Goal: Find specific page/section: Find specific page/section

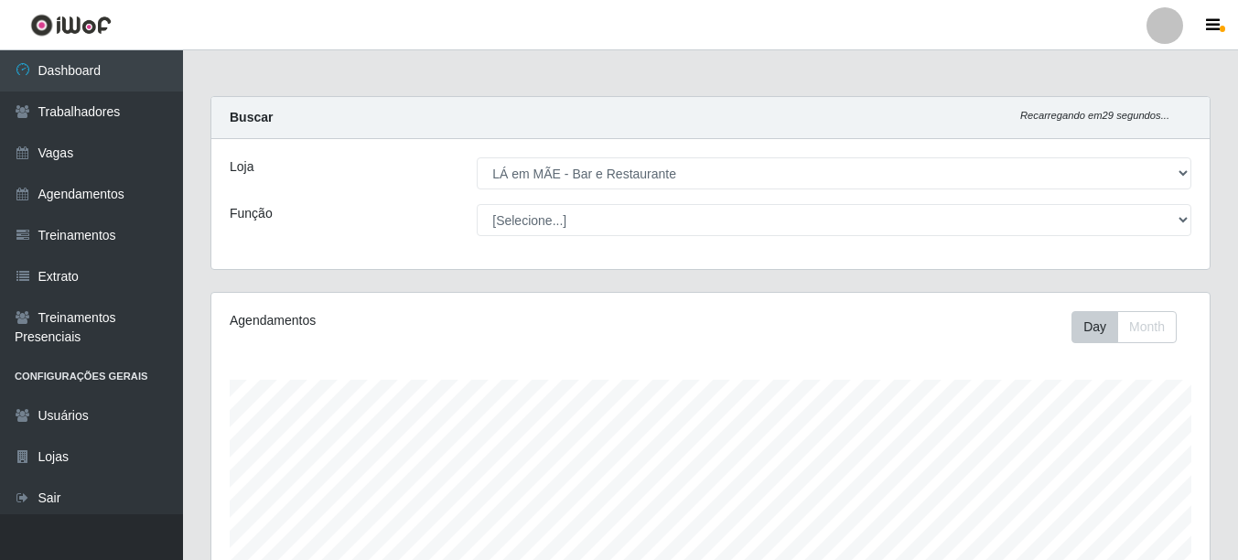
select select "265"
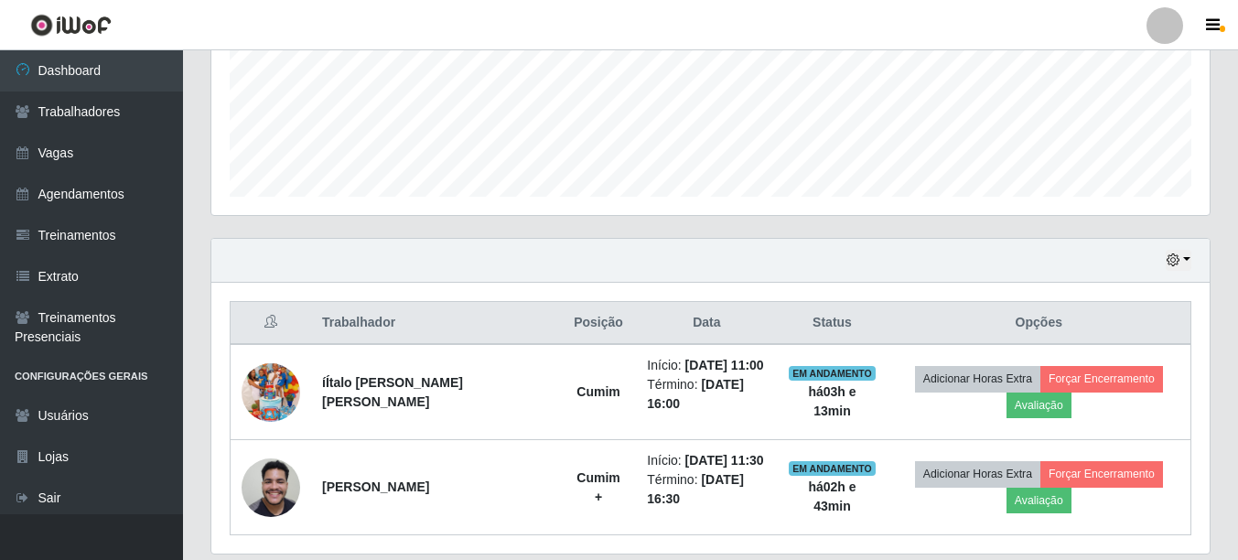
scroll to position [380, 998]
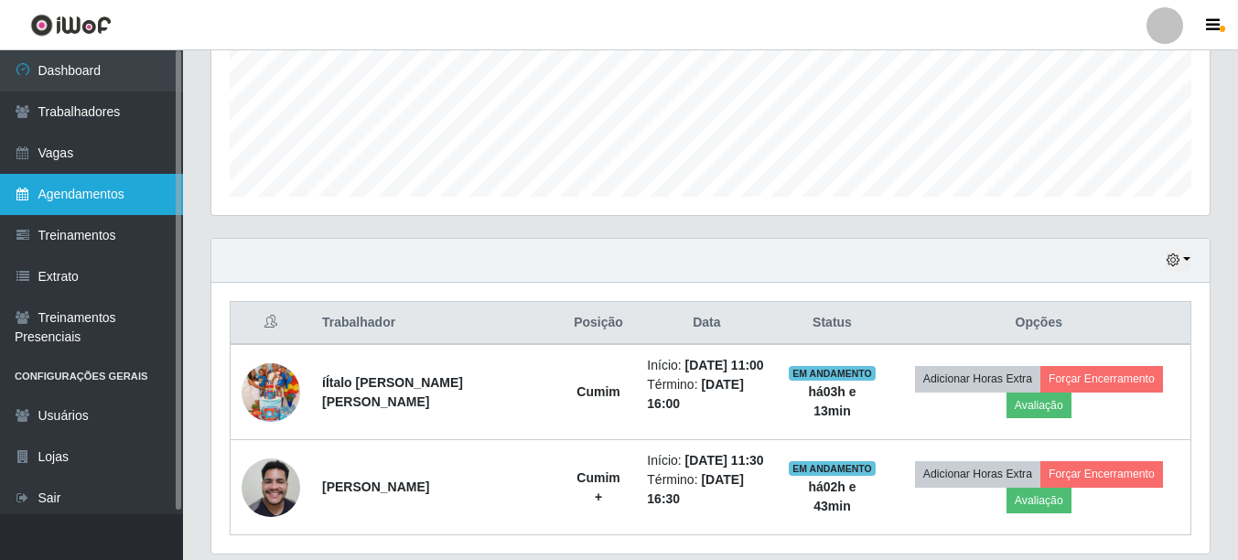
click at [60, 198] on link "Agendamentos" at bounding box center [91, 194] width 183 height 41
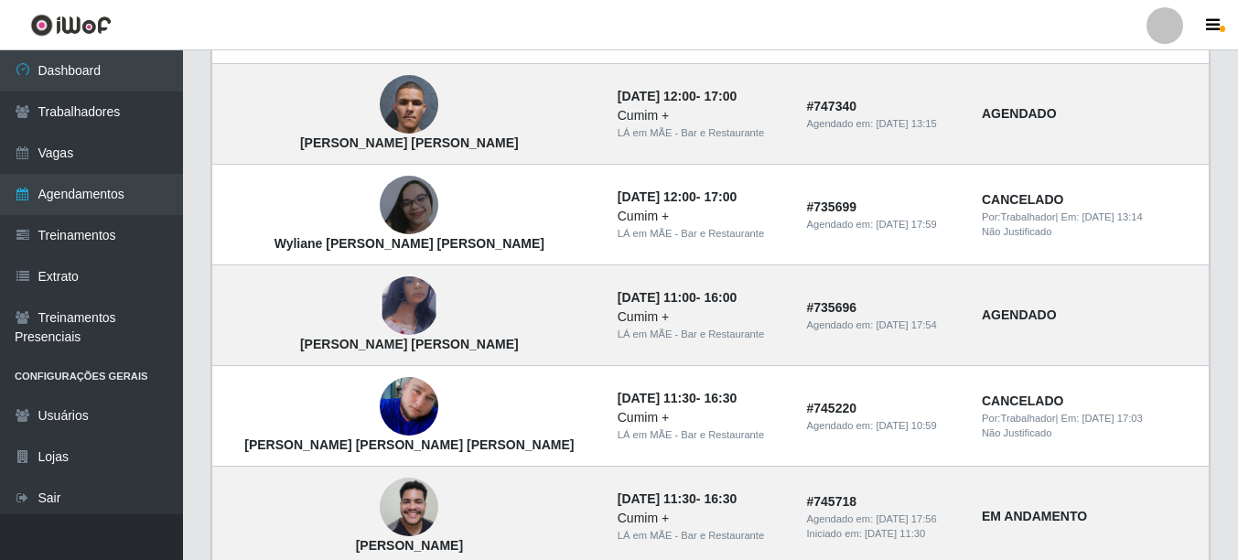
scroll to position [549, 0]
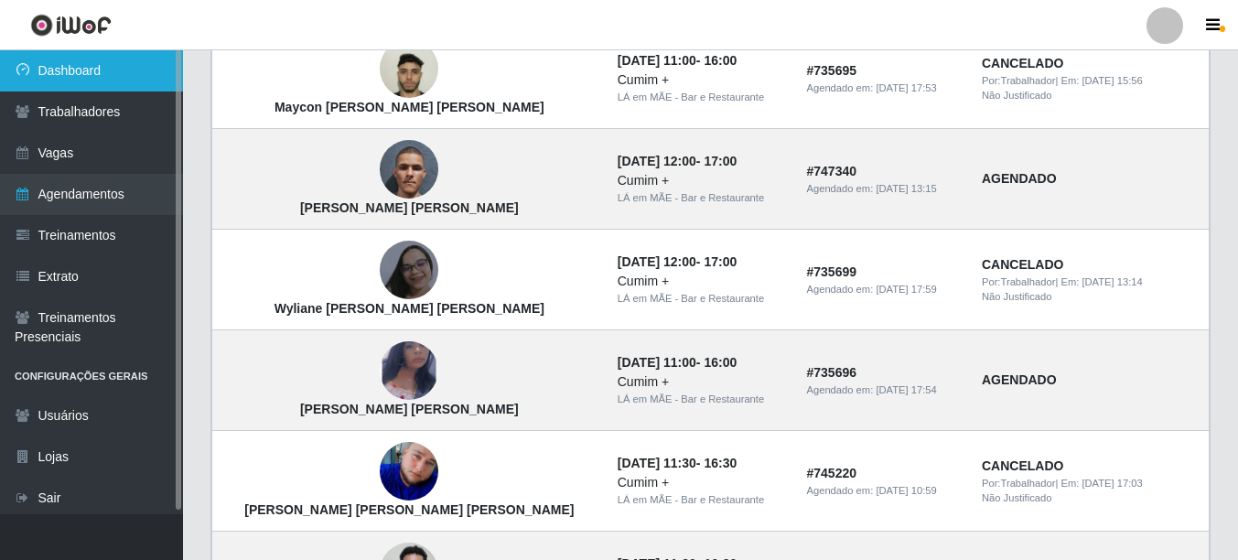
click at [96, 66] on link "Dashboard" at bounding box center [91, 70] width 183 height 41
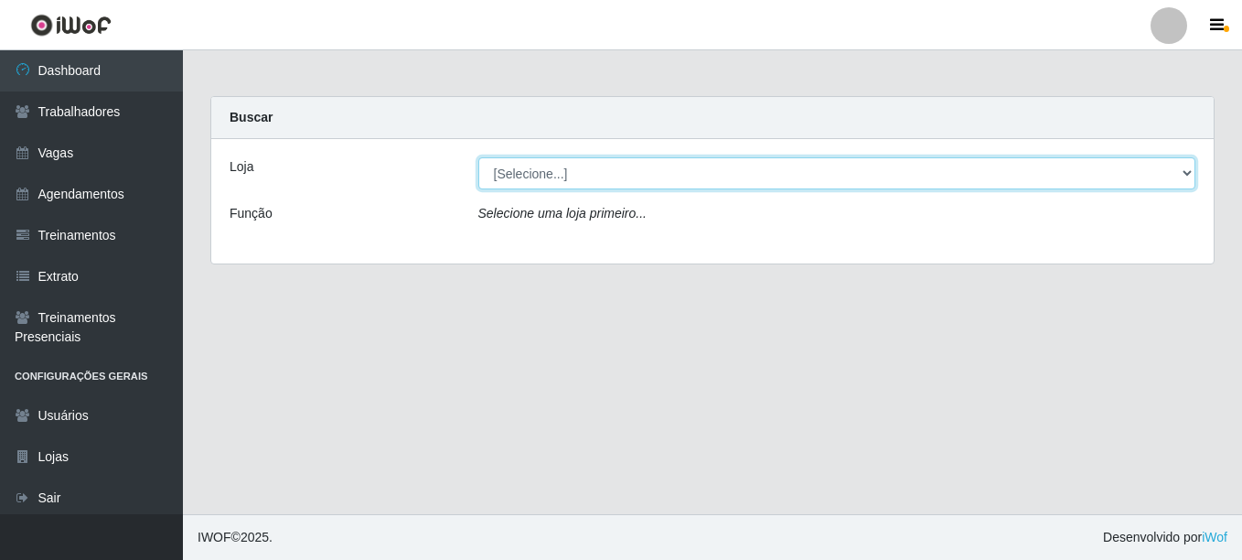
click at [555, 174] on select "[Selecione...] LÁ em MÃE - Bar e Restaurante" at bounding box center [837, 173] width 718 height 32
select select "265"
click at [478, 157] on select "[Selecione...] LÁ em MÃE - Bar e Restaurante" at bounding box center [837, 173] width 718 height 32
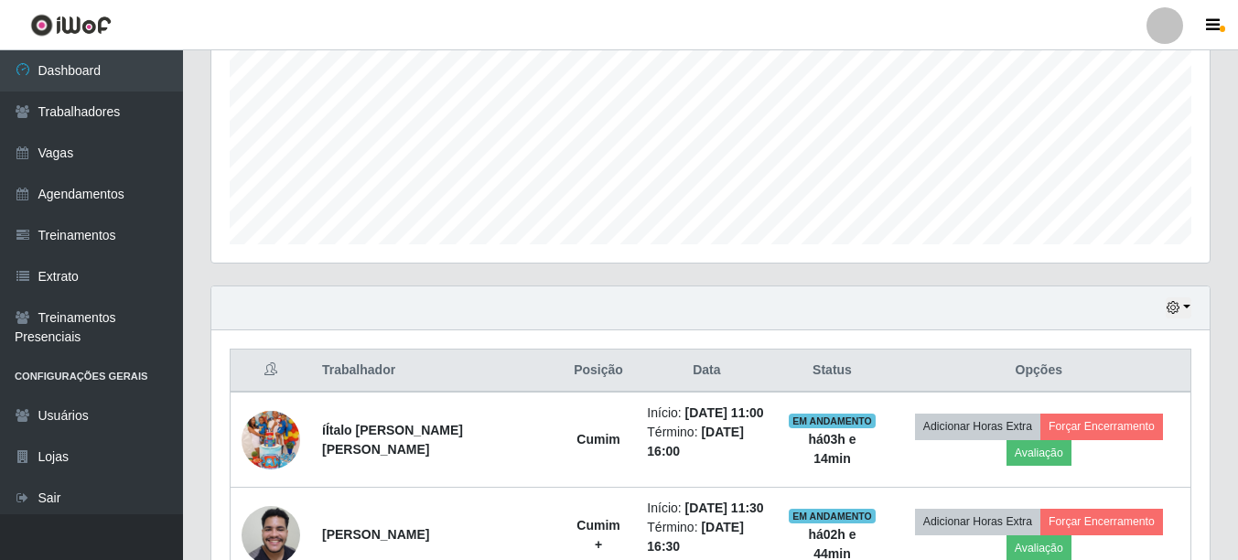
scroll to position [457, 0]
